Goal: Task Accomplishment & Management: Manage account settings

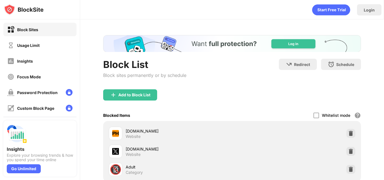
click at [287, 82] on div "Redirect Choose a site to be redirected to when blocking is active Schedule Sel…" at bounding box center [320, 71] width 82 height 24
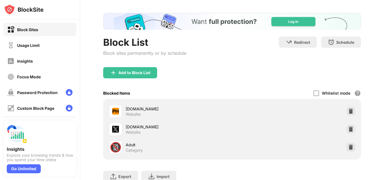
scroll to position [22, 0]
click at [348, 110] on img at bounding box center [351, 111] width 6 height 6
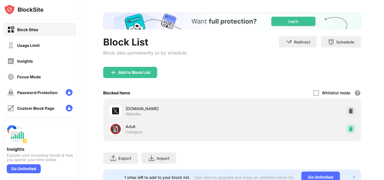
click at [348, 127] on img at bounding box center [351, 129] width 6 height 6
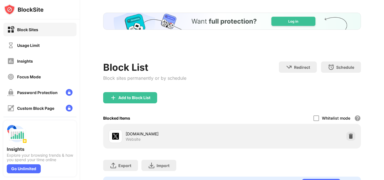
scroll to position [0, 0]
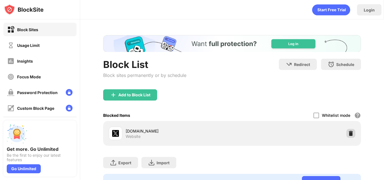
click at [349, 131] on img at bounding box center [351, 134] width 6 height 6
